Goal: Information Seeking & Learning: Learn about a topic

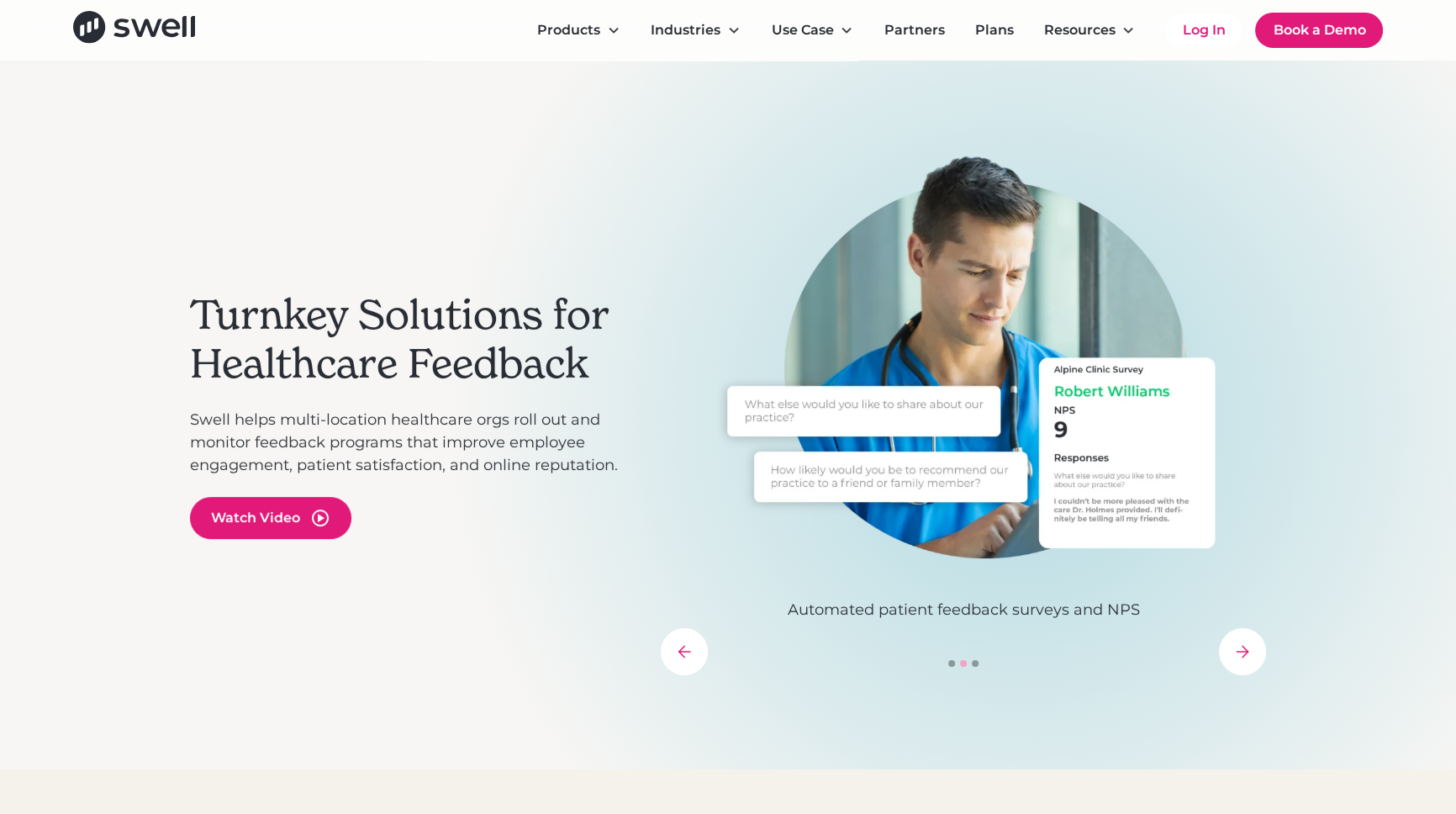
click at [1421, 33] on div "Products Online Reputation Management Patient Experience Insights Employee Expe…" at bounding box center [728, 30] width 1456 height 60
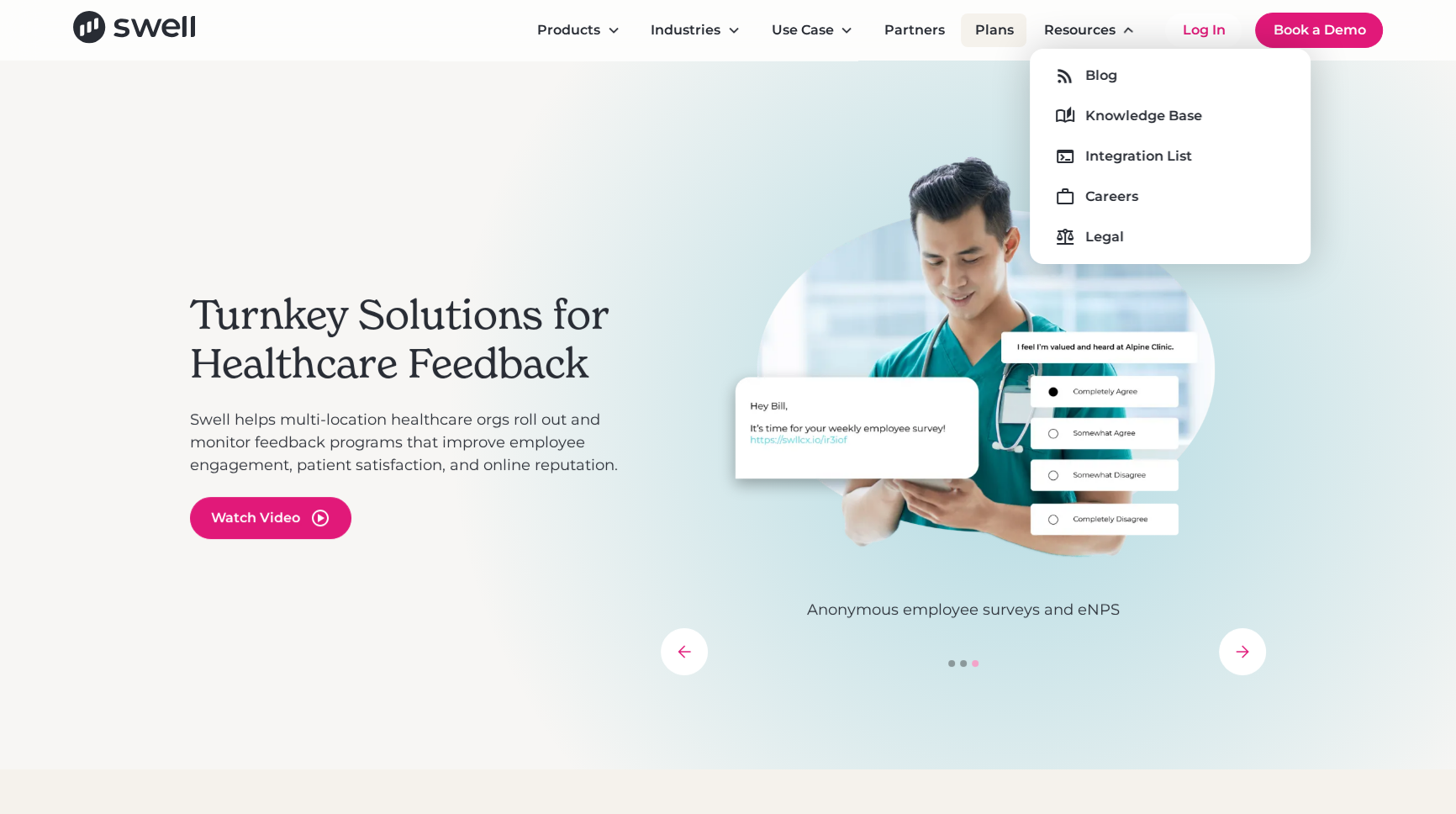
click at [995, 29] on link "Plans" at bounding box center [994, 30] width 66 height 34
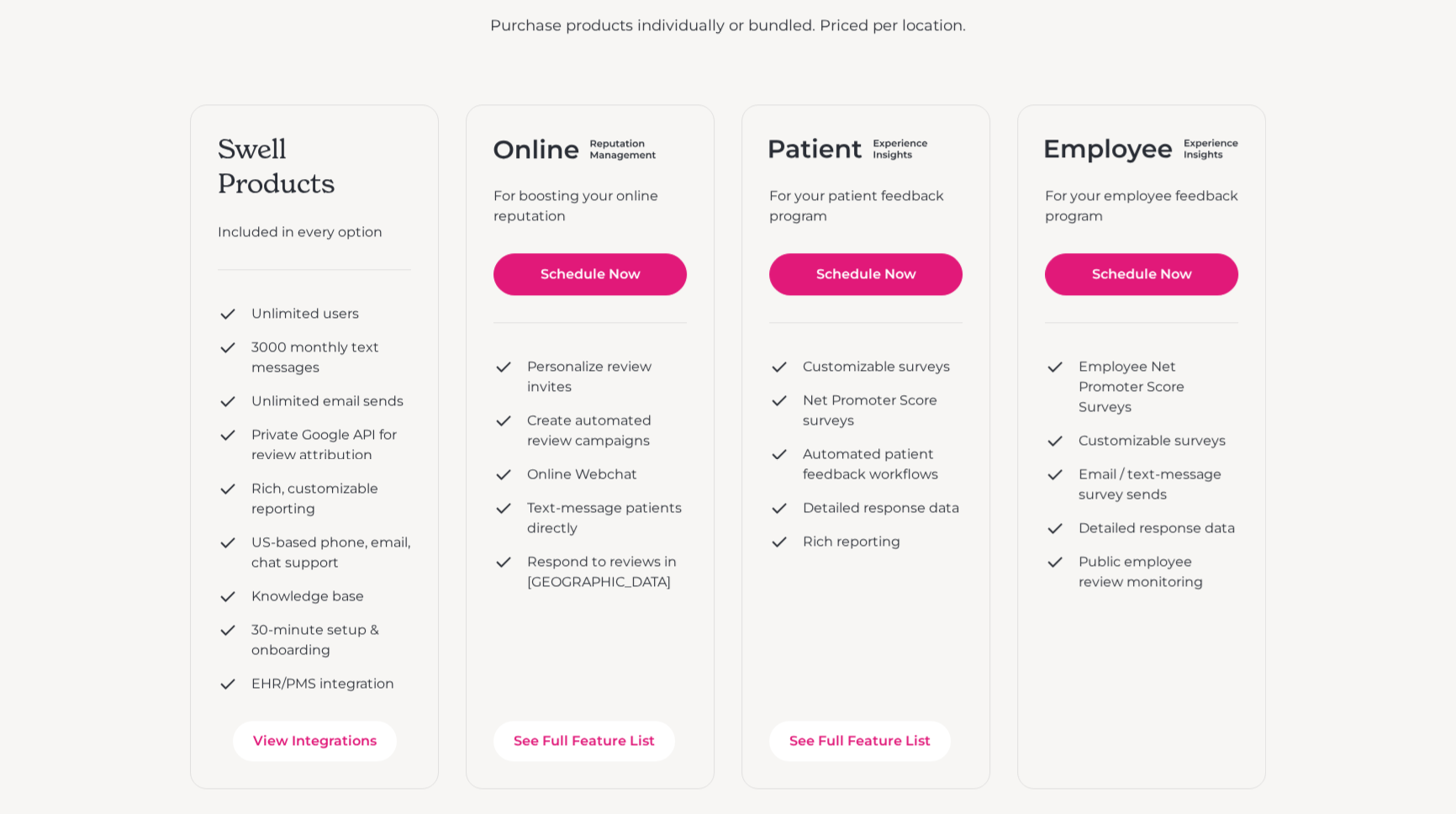
scroll to position [305, 0]
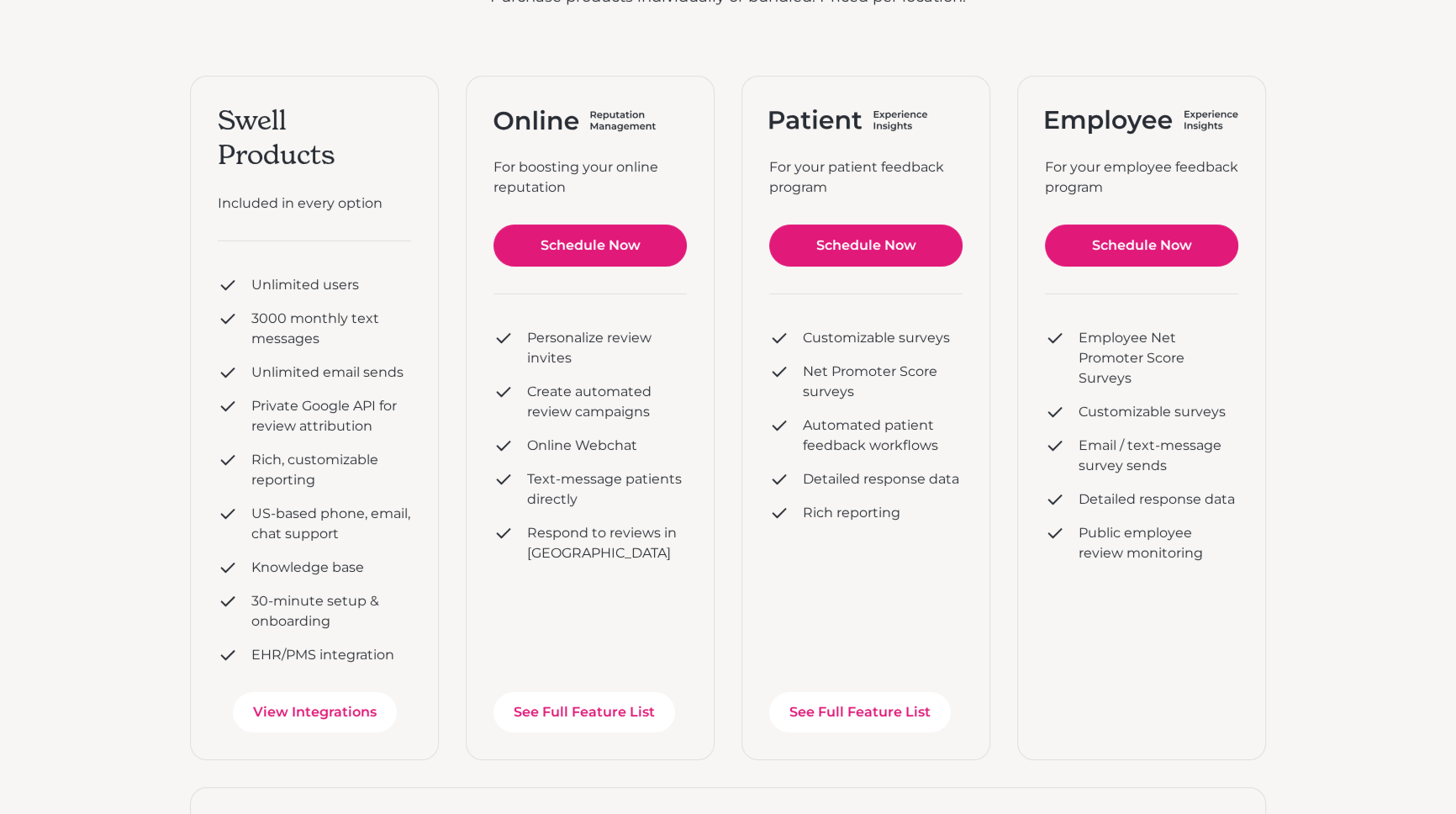
click at [635, 335] on div "Personalize review invites" at bounding box center [607, 348] width 159 height 41
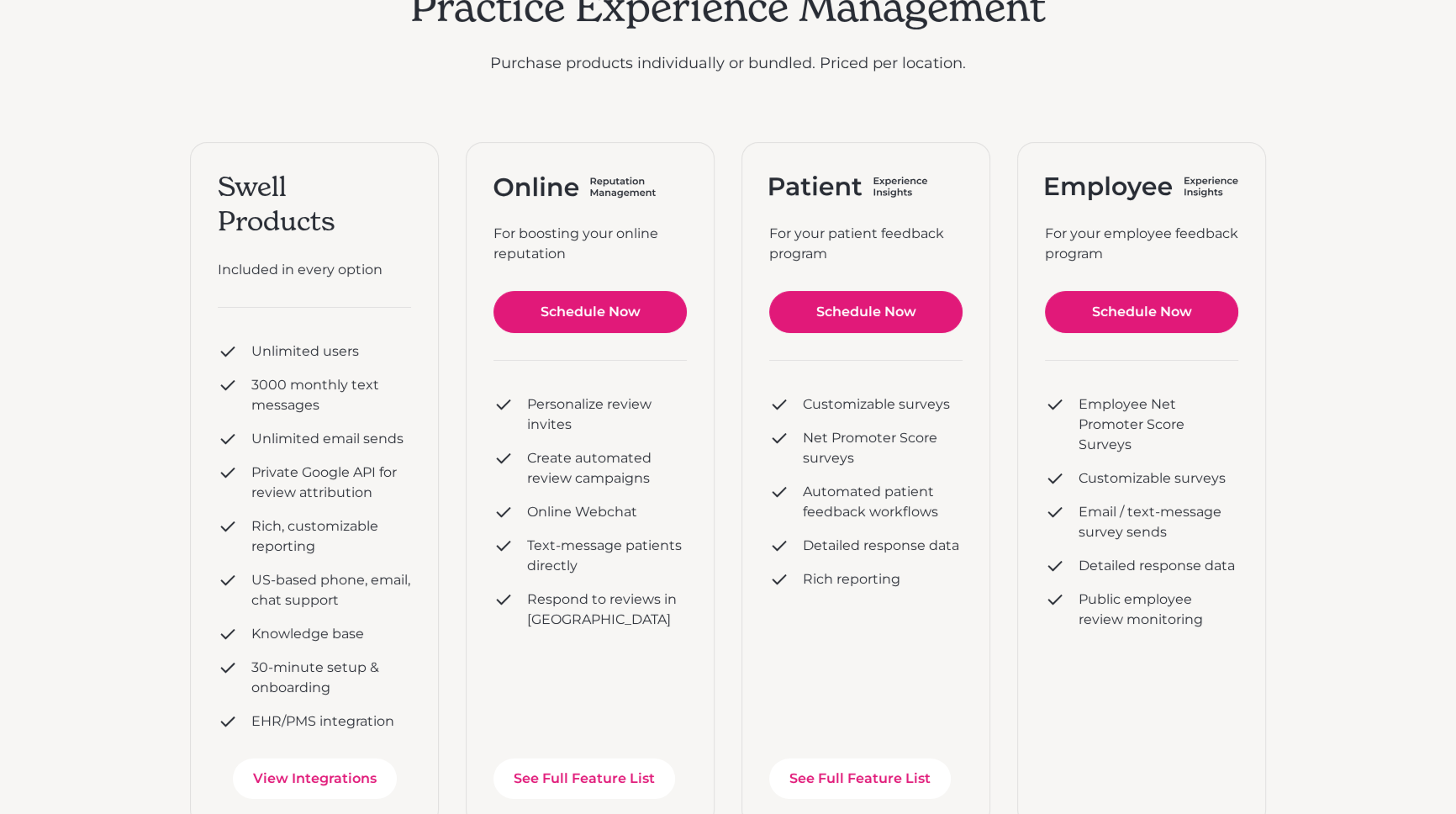
drag, startPoint x: 635, startPoint y: 335, endPoint x: 635, endPoint y: 376, distance: 41.0
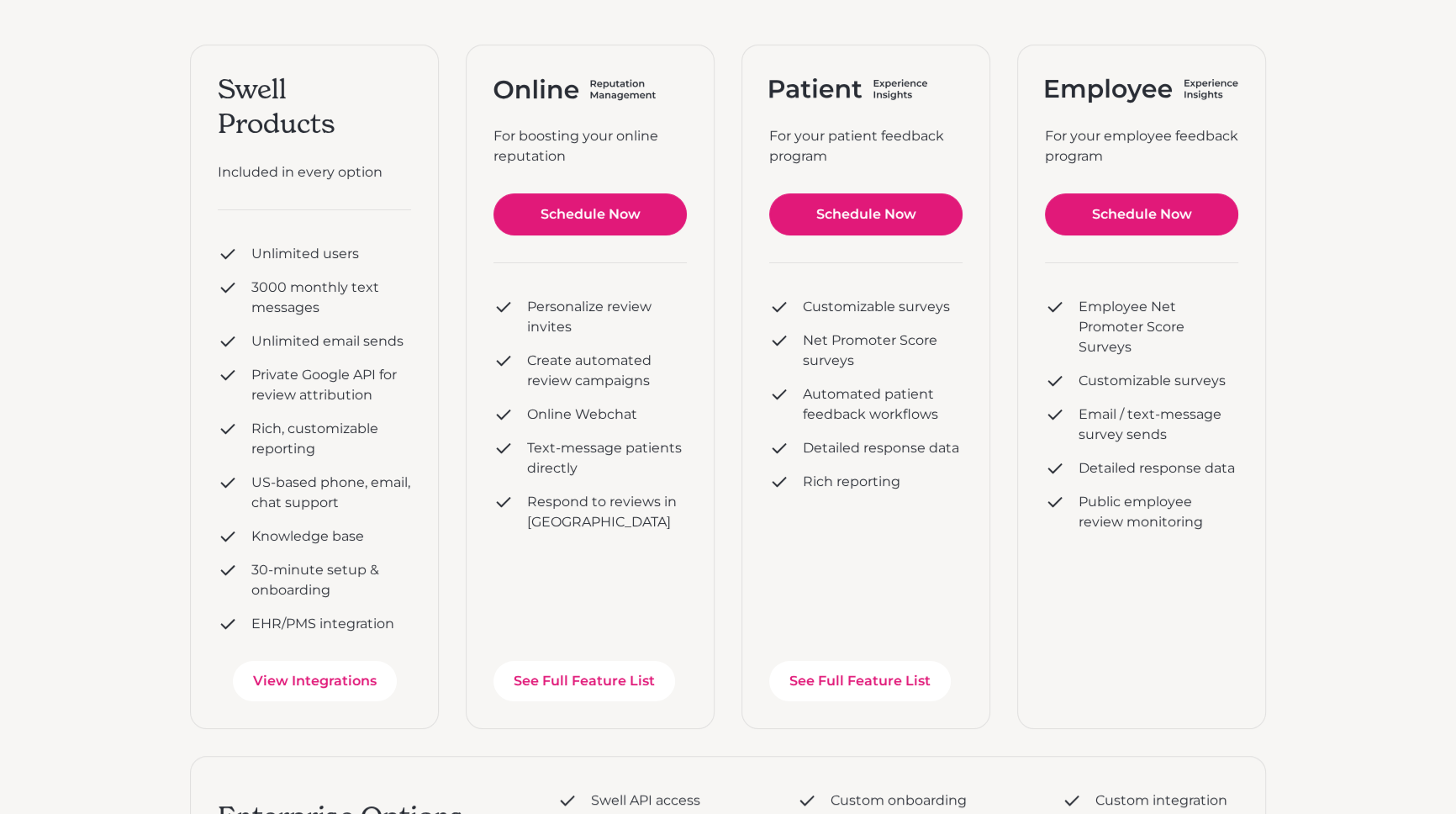
scroll to position [252, 0]
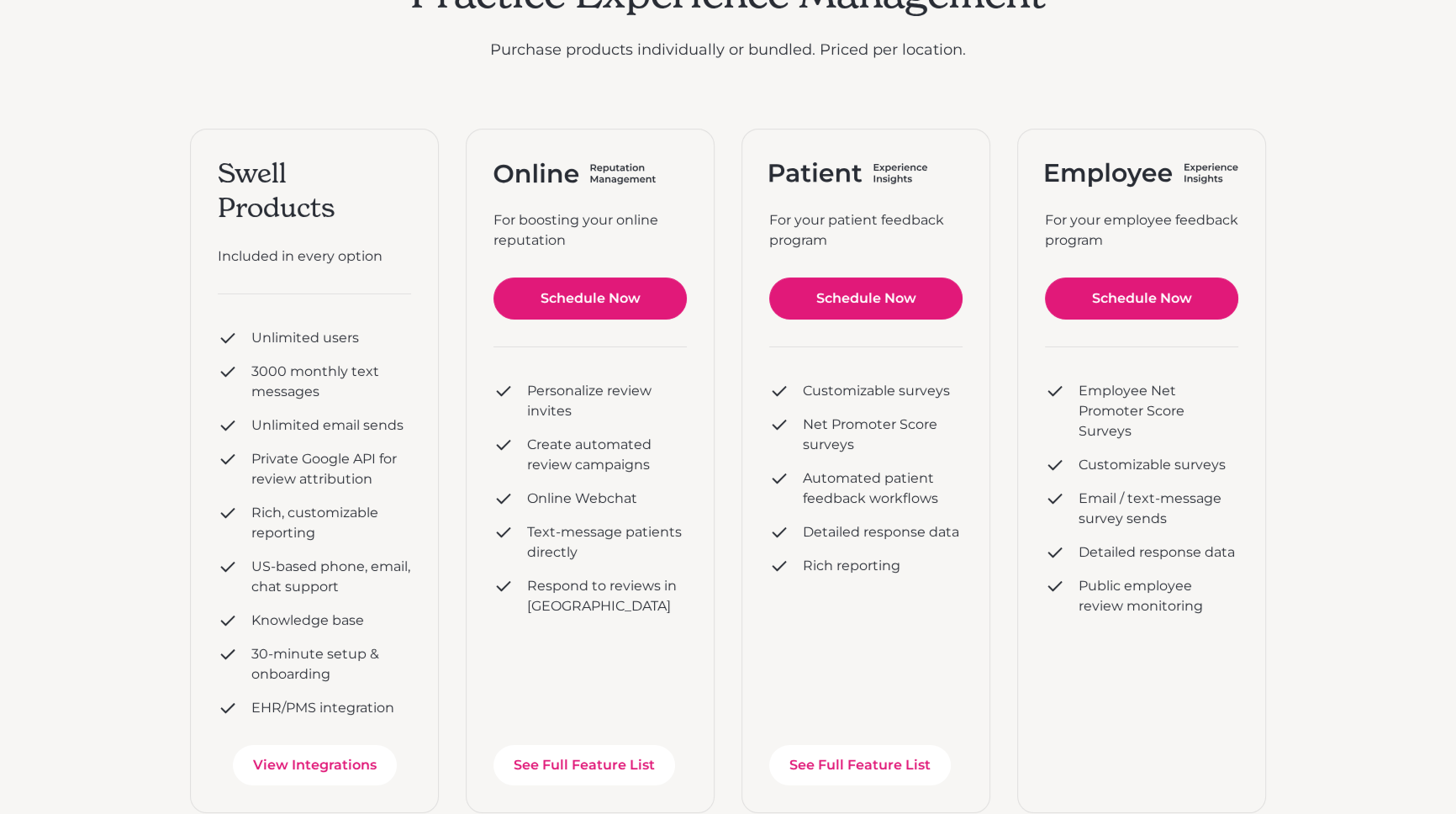
click at [552, 143] on div "For boosting your online reputation Schedule Now Personalize review invites Cre…" at bounding box center [590, 470] width 249 height 684
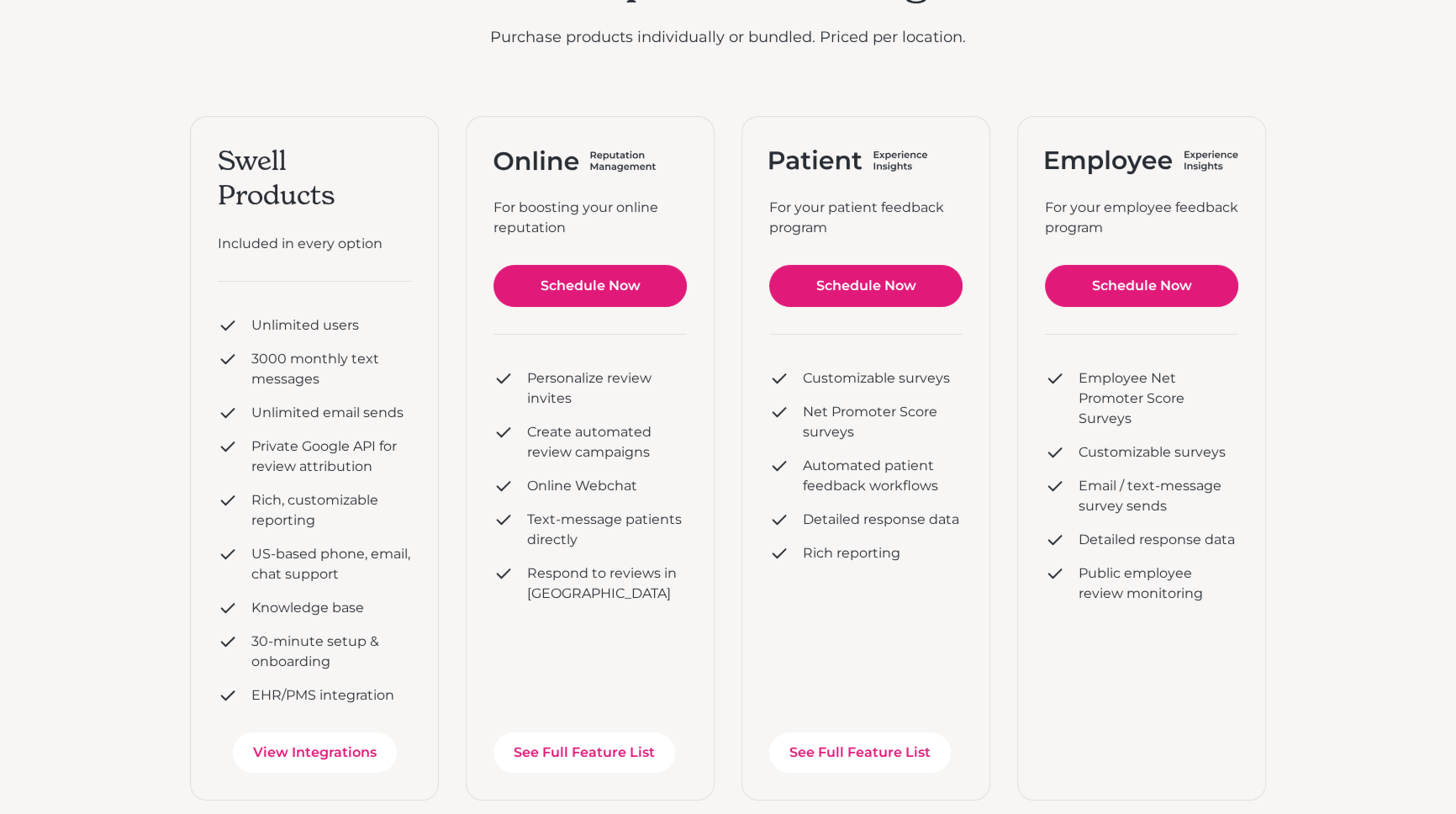
drag, startPoint x: 451, startPoint y: 152, endPoint x: 447, endPoint y: 218, distance: 66.1
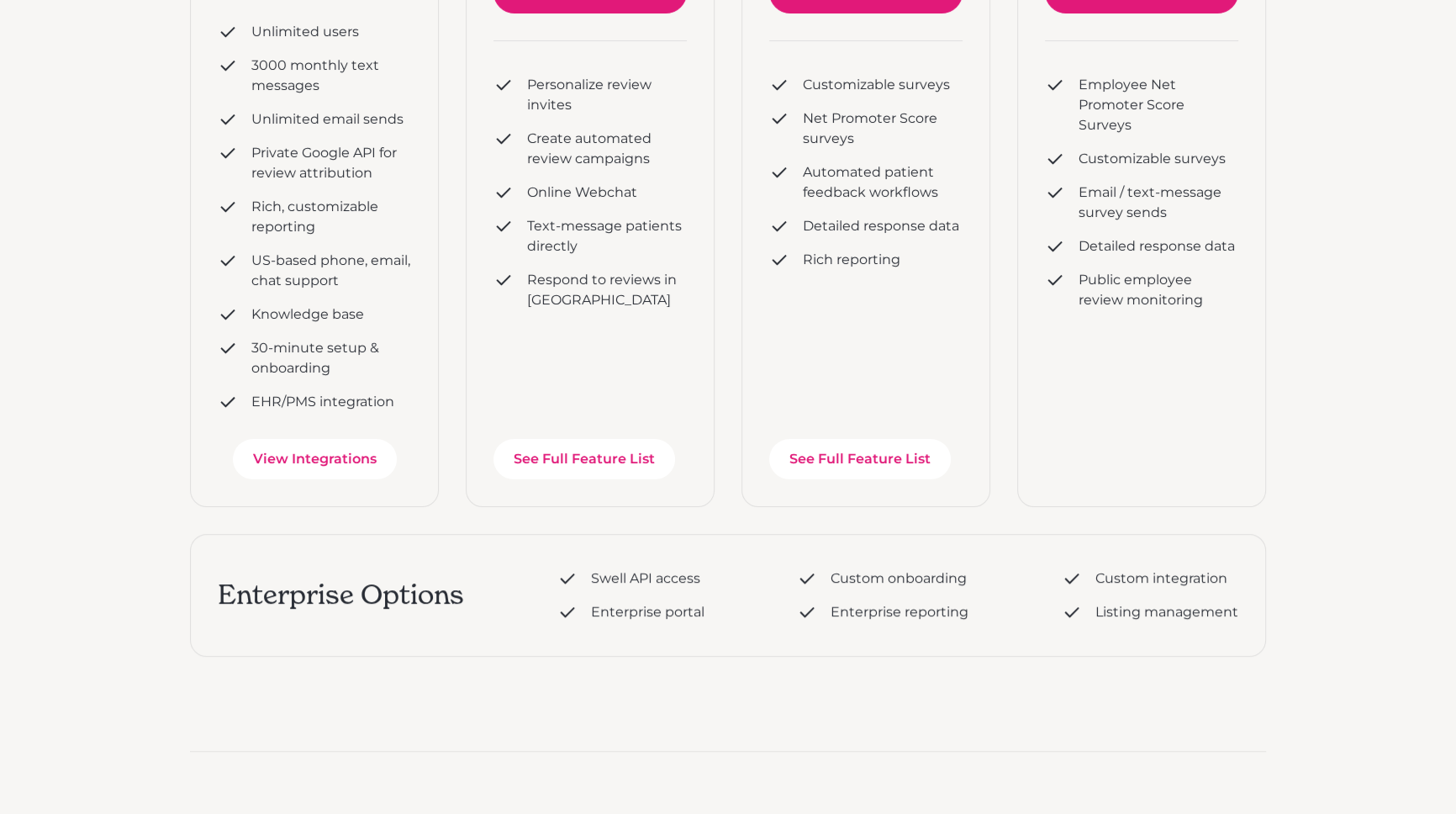
scroll to position [0, 0]
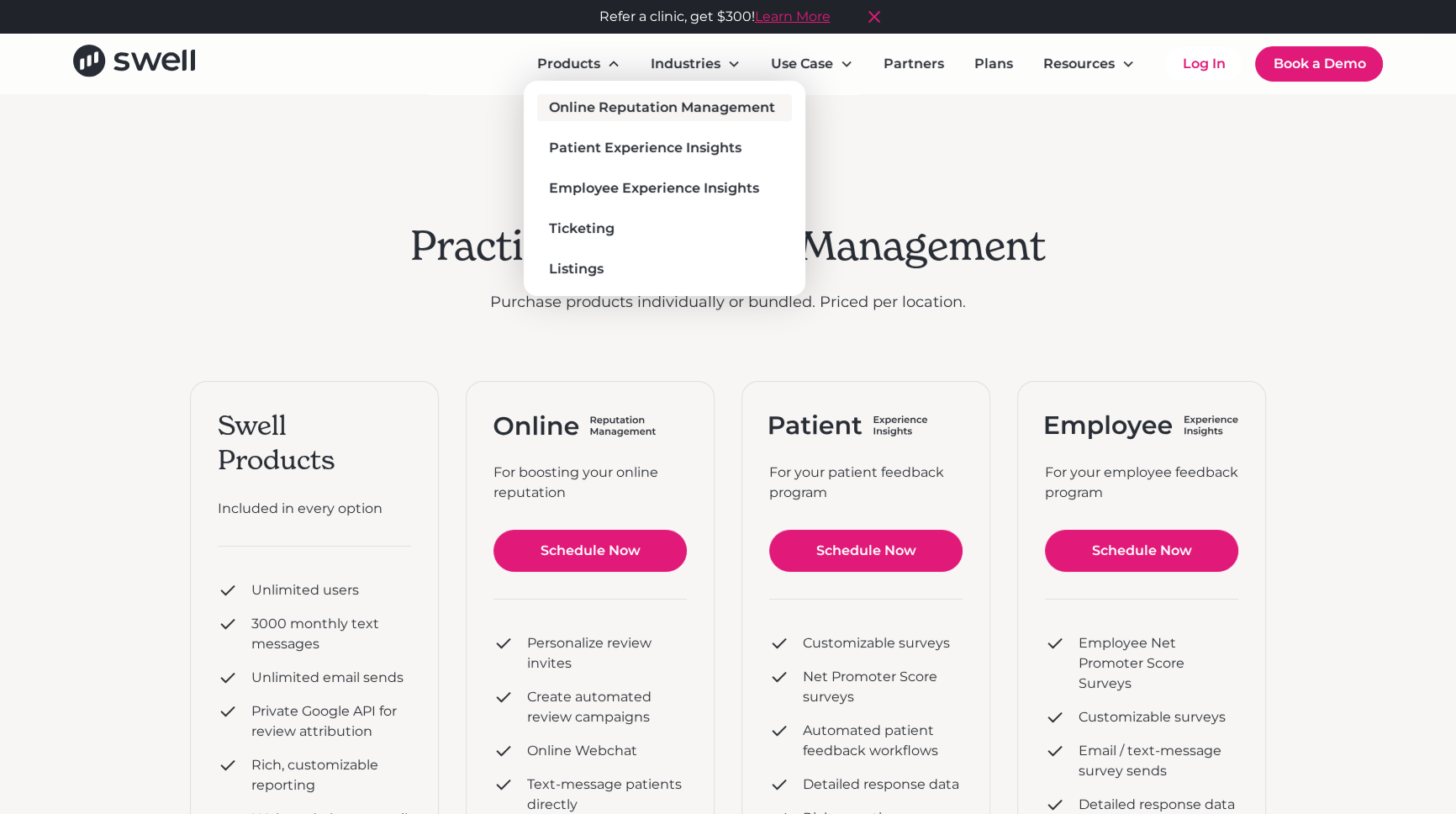
click at [631, 103] on div "Online Reputation Management" at bounding box center [662, 107] width 226 height 20
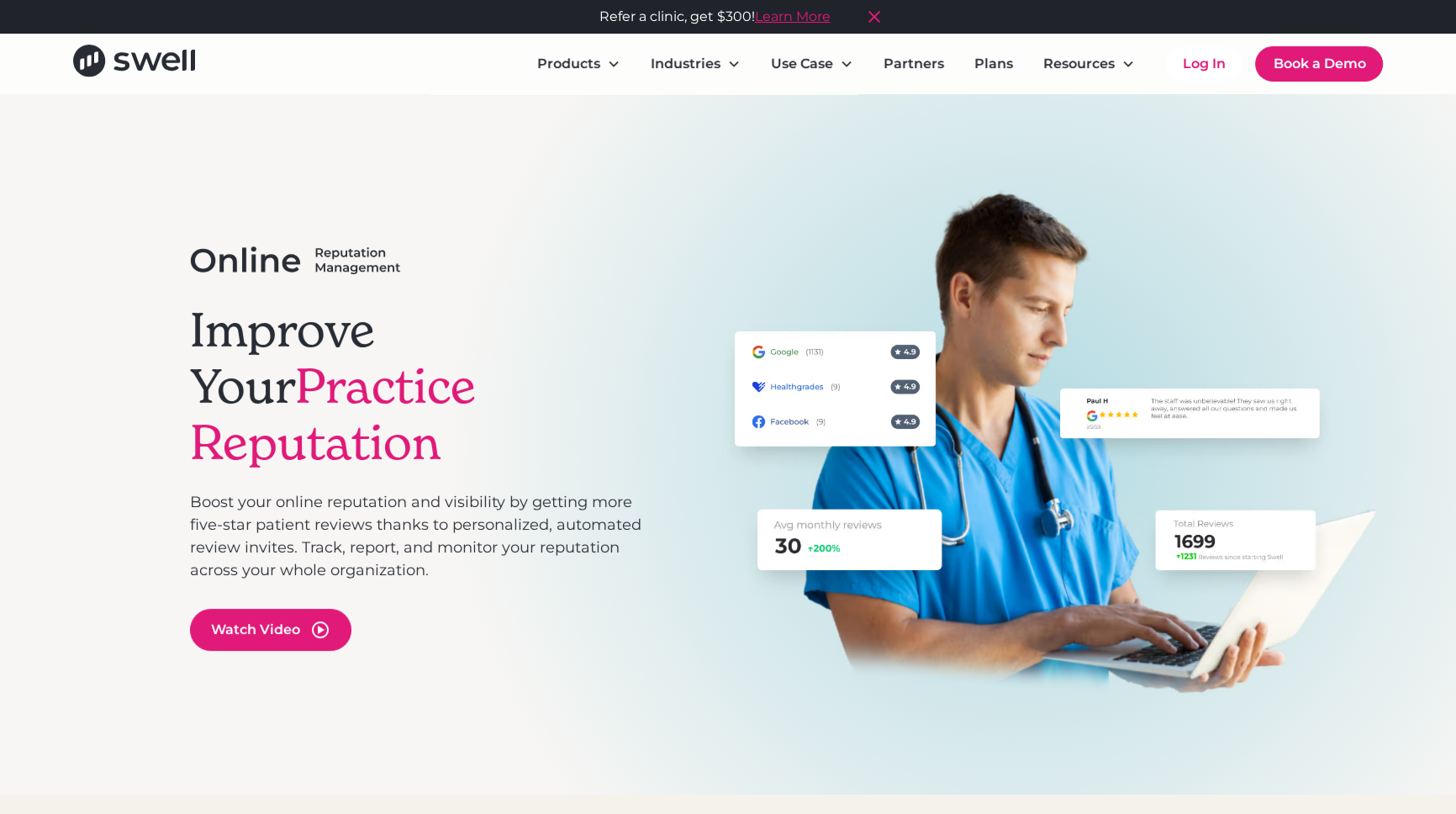
click at [962, 12] on div "Refer a clinic, get $300! Learn More" at bounding box center [747, 17] width 1035 height 34
